Goal: Task Accomplishment & Management: Use online tool/utility

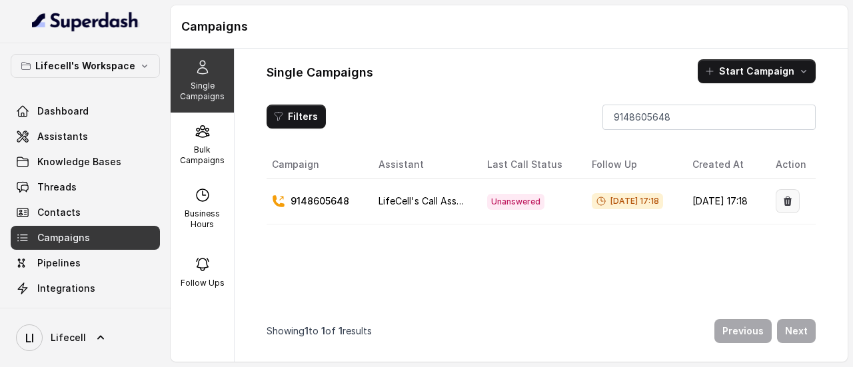
click at [792, 201] on icon "button" at bounding box center [788, 201] width 8 height 9
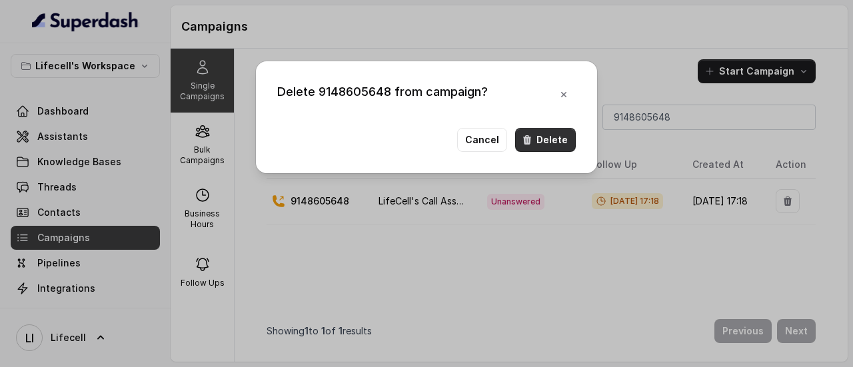
click at [544, 145] on button "Delete" at bounding box center [545, 140] width 61 height 24
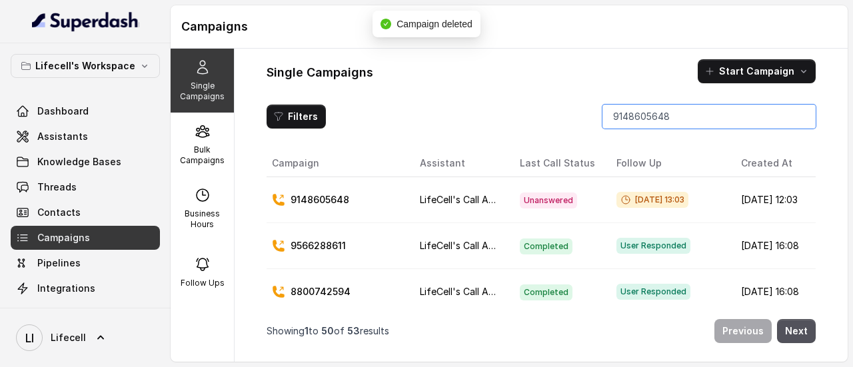
click at [632, 126] on input "9148605648" at bounding box center [709, 117] width 213 height 24
click at [625, 112] on input "9148605648" at bounding box center [709, 117] width 213 height 24
click at [643, 115] on input "search" at bounding box center [709, 117] width 213 height 24
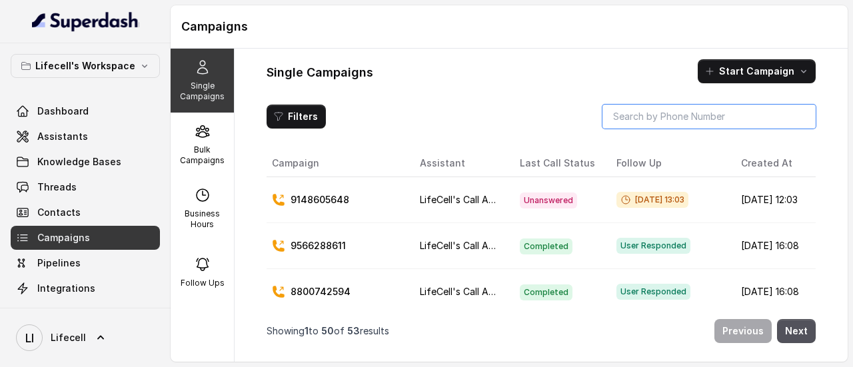
paste input "9148605648"
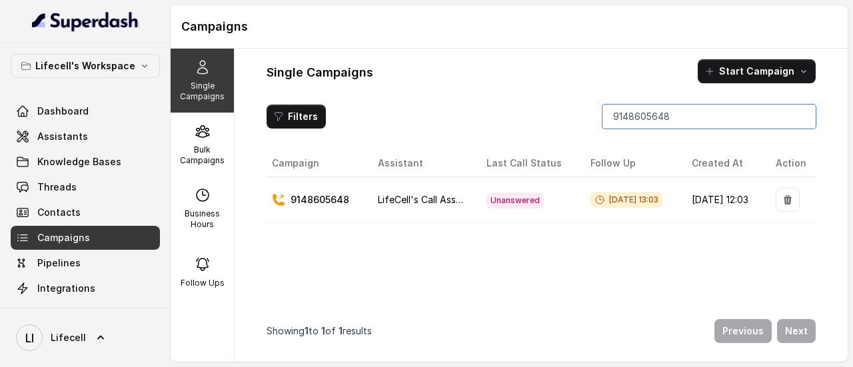
type input "9148605648"
click at [657, 201] on span "[DATE] 13:03" at bounding box center [627, 201] width 72 height 16
click at [591, 203] on span "[DATE] 13:03" at bounding box center [627, 201] width 72 height 16
click at [307, 206] on p "9148605648" at bounding box center [320, 201] width 59 height 13
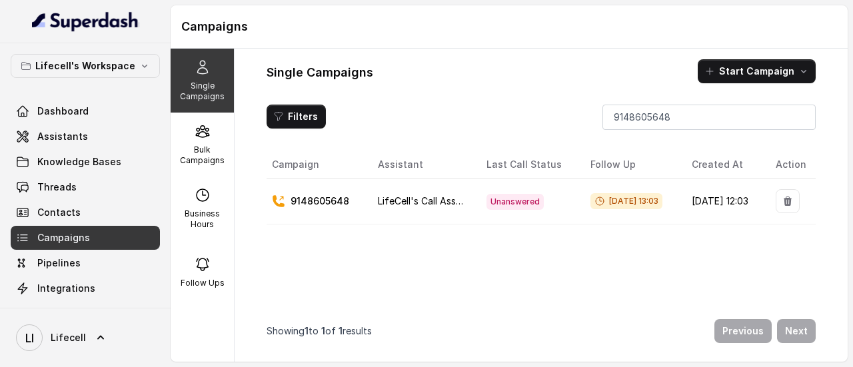
click at [603, 207] on div "[DATE] 13:03" at bounding box center [630, 201] width 79 height 17
click at [596, 190] on td "[DATE] 13:03" at bounding box center [630, 202] width 101 height 46
drag, startPoint x: 596, startPoint y: 190, endPoint x: 582, endPoint y: 220, distance: 33.1
click at [596, 190] on td "[DATE] 13:03" at bounding box center [630, 202] width 101 height 46
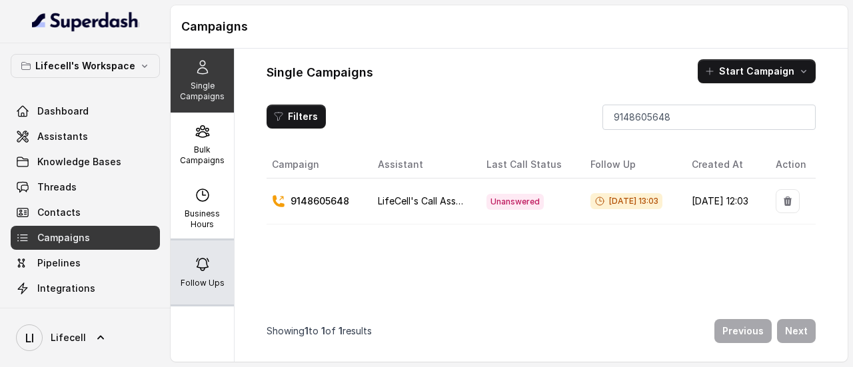
click at [201, 283] on p "Follow Ups" at bounding box center [203, 283] width 44 height 11
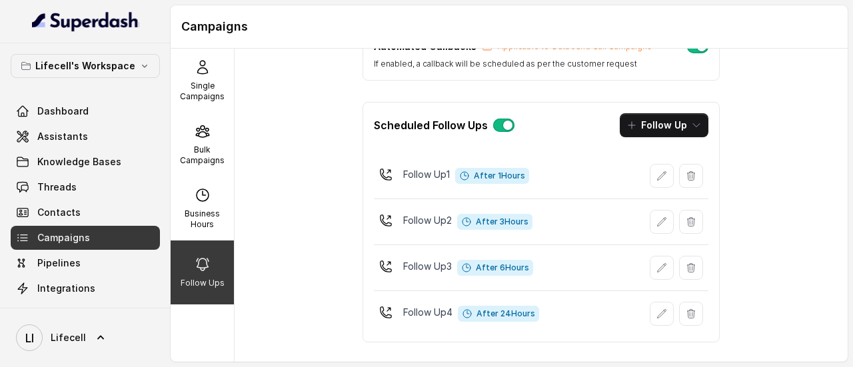
scroll to position [89, 0]
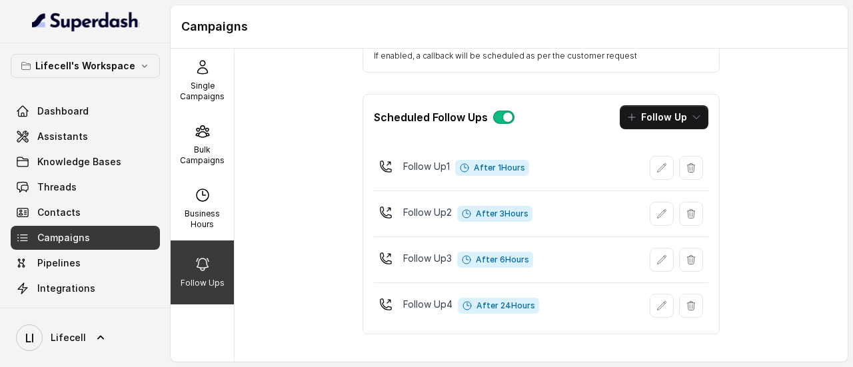
drag, startPoint x: 553, startPoint y: 316, endPoint x: 341, endPoint y: 163, distance: 261.2
click at [341, 163] on div "Follow Ups Automated Callbacks Applicable to Outbound Call Campaigns If enabled…" at bounding box center [541, 163] width 400 height 365
click at [549, 307] on div "Follow Up 4 After 24 Hours" at bounding box center [541, 306] width 335 height 35
